Goal: Task Accomplishment & Management: Manage account settings

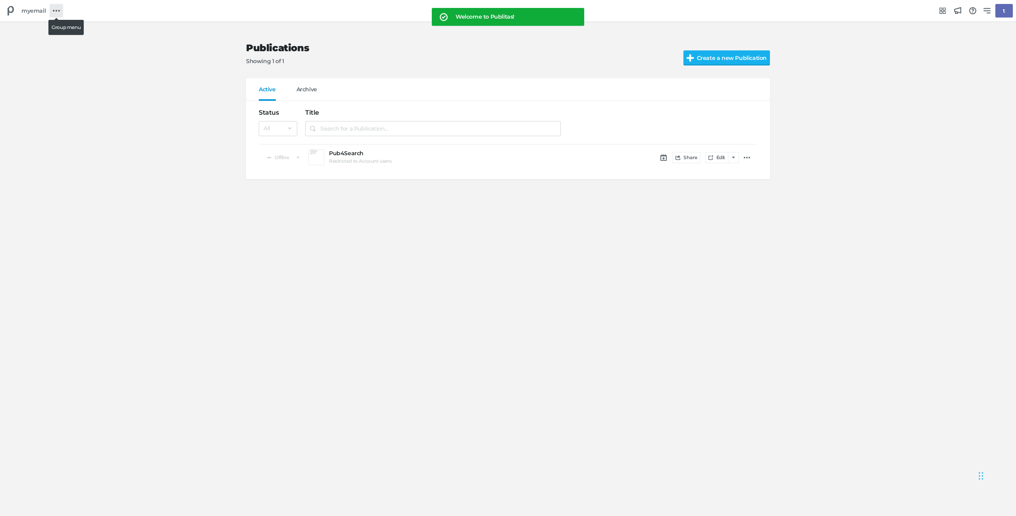
click at [56, 8] on icon at bounding box center [56, 10] width 7 height 7
click at [77, 50] on h5 "Group Settings" at bounding box center [86, 47] width 42 height 7
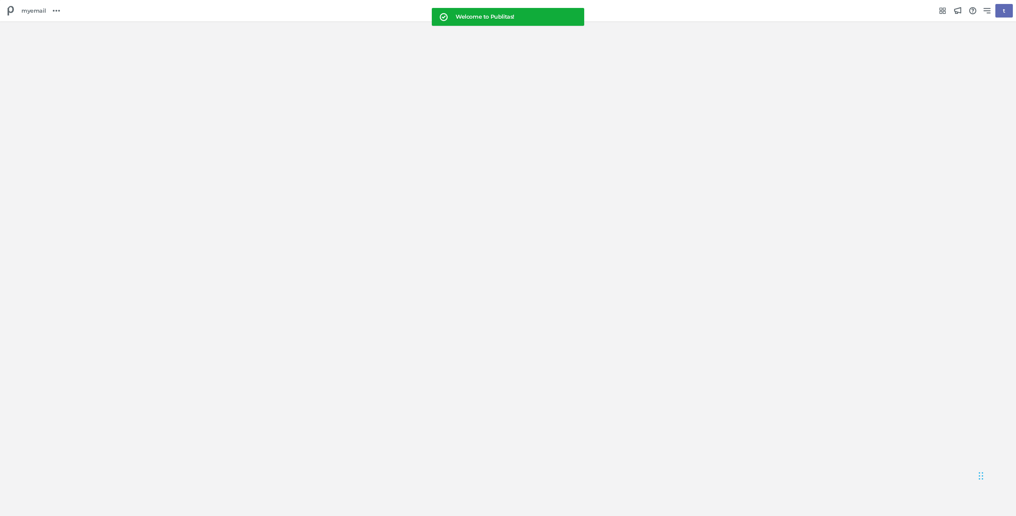
select select "Europe/[GEOGRAPHIC_DATA]"
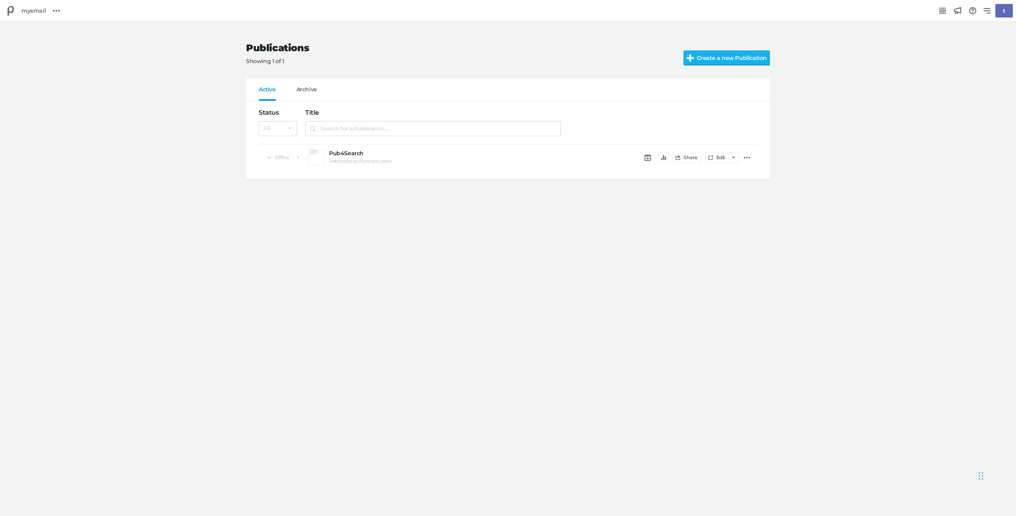
click at [663, 161] on button "button" at bounding box center [663, 157] width 11 height 11
